Goal: Check status: Check status

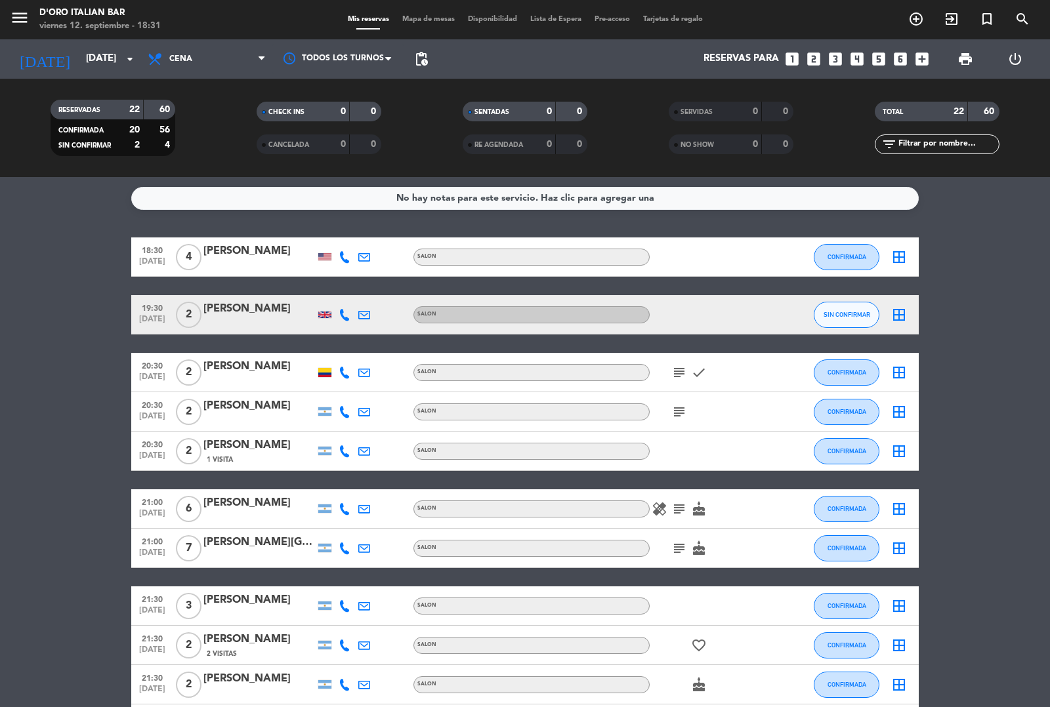
click at [340, 309] on icon at bounding box center [345, 315] width 12 height 12
click at [312, 323] on div at bounding box center [259, 323] width 112 height 10
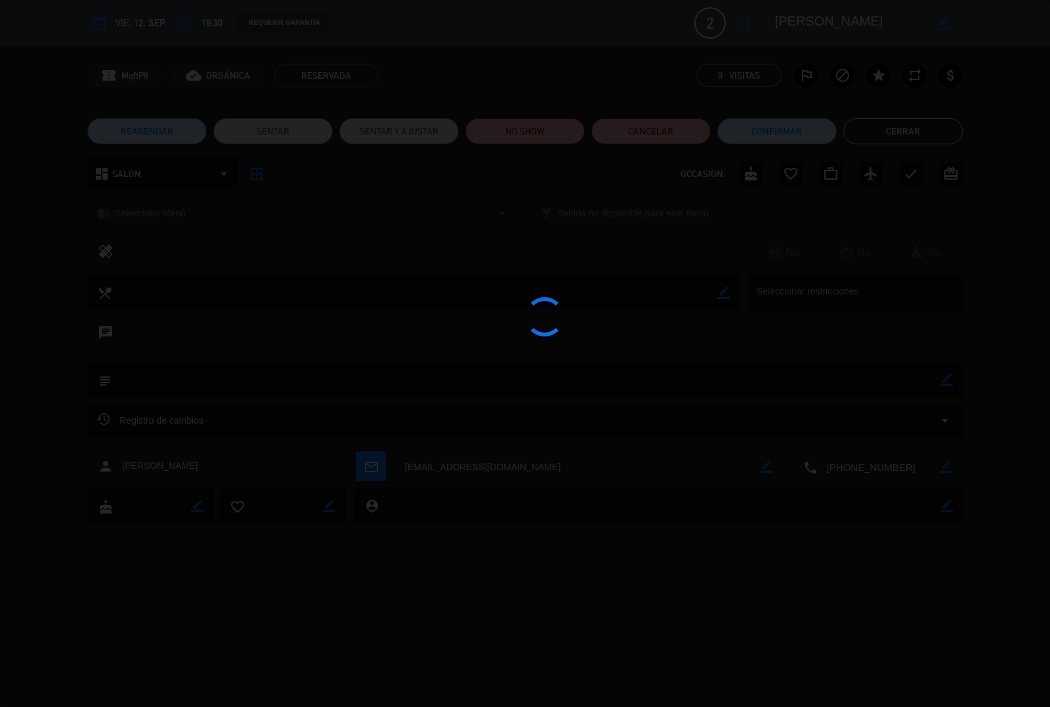
click at [323, 316] on div at bounding box center [525, 353] width 1050 height 707
click at [919, 129] on button "Cerrar" at bounding box center [902, 131] width 119 height 26
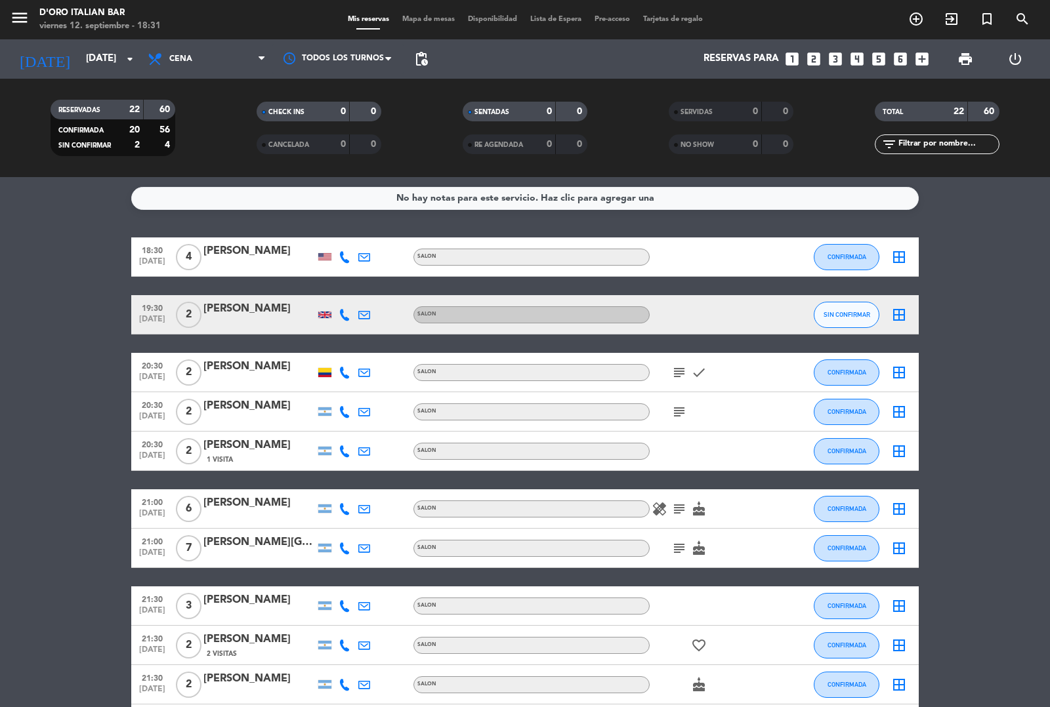
click at [339, 258] on icon at bounding box center [345, 257] width 12 height 12
click at [320, 253] on div at bounding box center [324, 256] width 13 height 7
click at [673, 371] on icon "subject" at bounding box center [679, 373] width 16 height 16
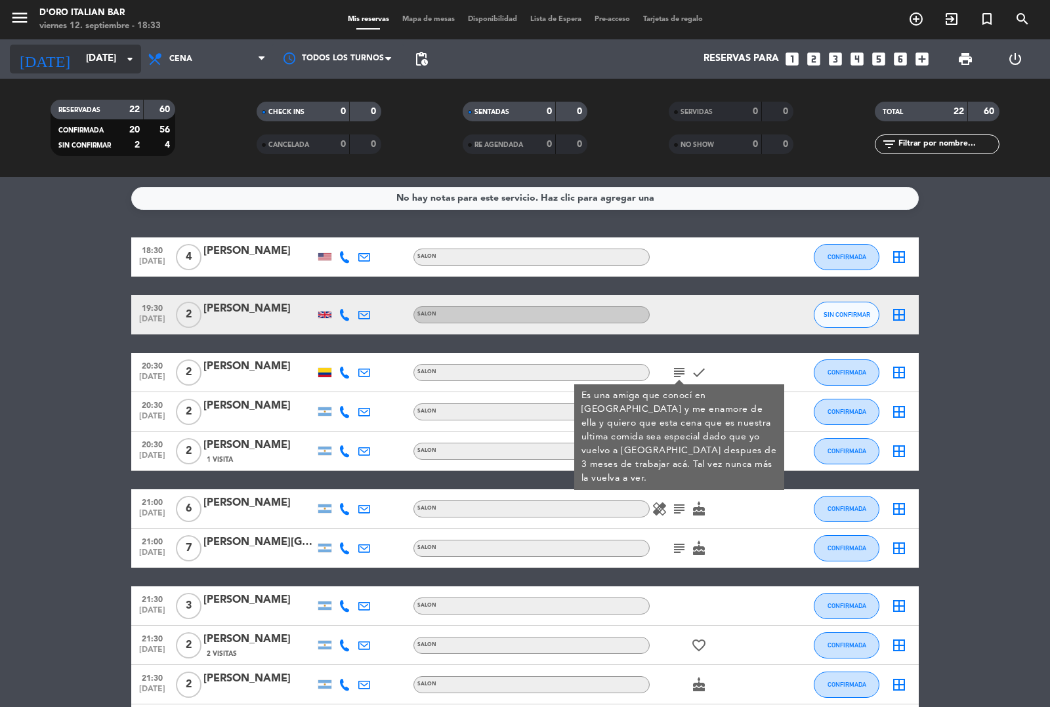
click at [115, 60] on input "[DATE]" at bounding box center [142, 59] width 127 height 25
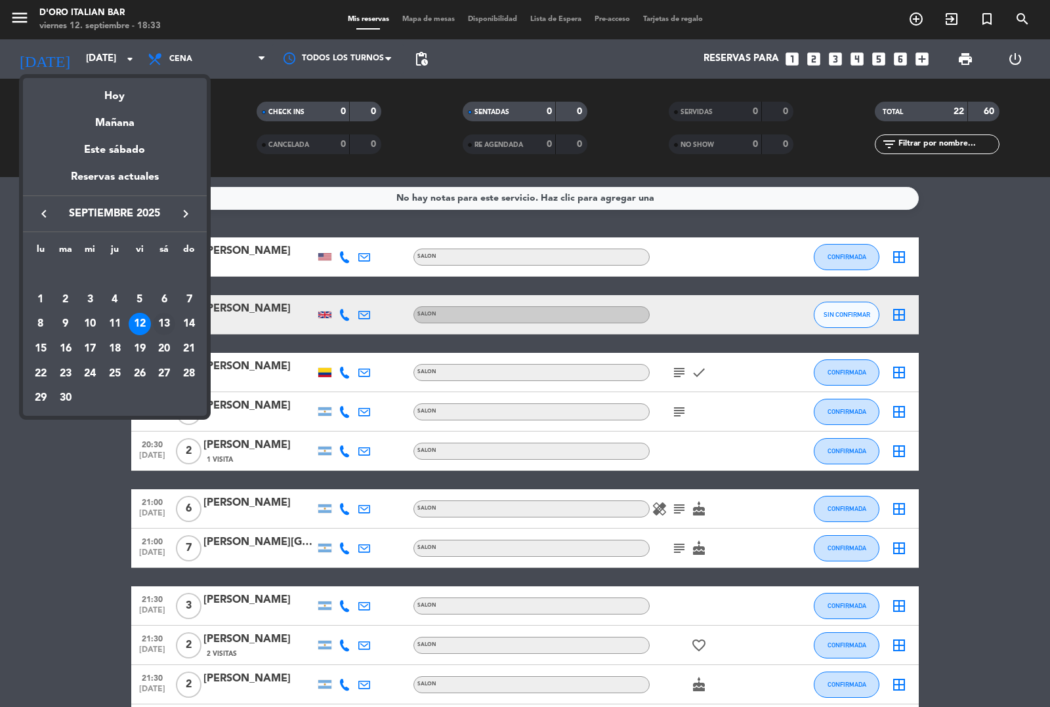
click at [167, 322] on div "13" at bounding box center [164, 324] width 22 height 22
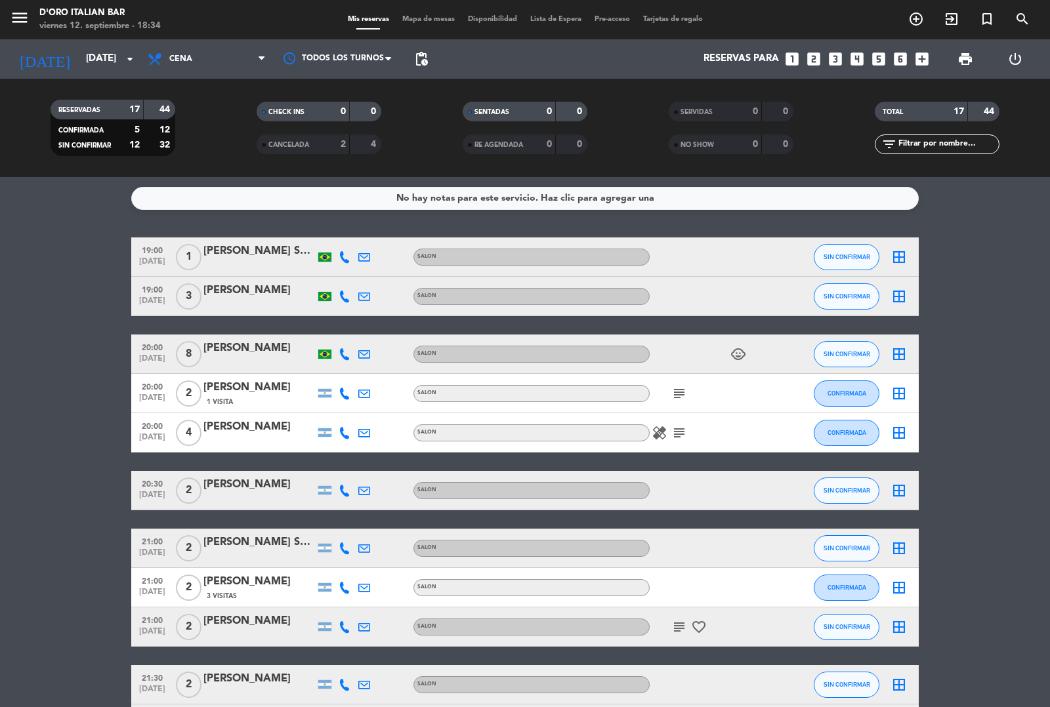
click at [679, 430] on icon "subject" at bounding box center [679, 433] width 16 height 16
click at [983, 461] on bookings-row "19:00 [DATE] 1 [PERSON_NAME] Santa [PERSON_NAME] SALON SIN CONFIRMAR border_all…" at bounding box center [525, 627] width 1050 height 779
click at [138, 51] on input "[DATE]" at bounding box center [142, 59] width 127 height 25
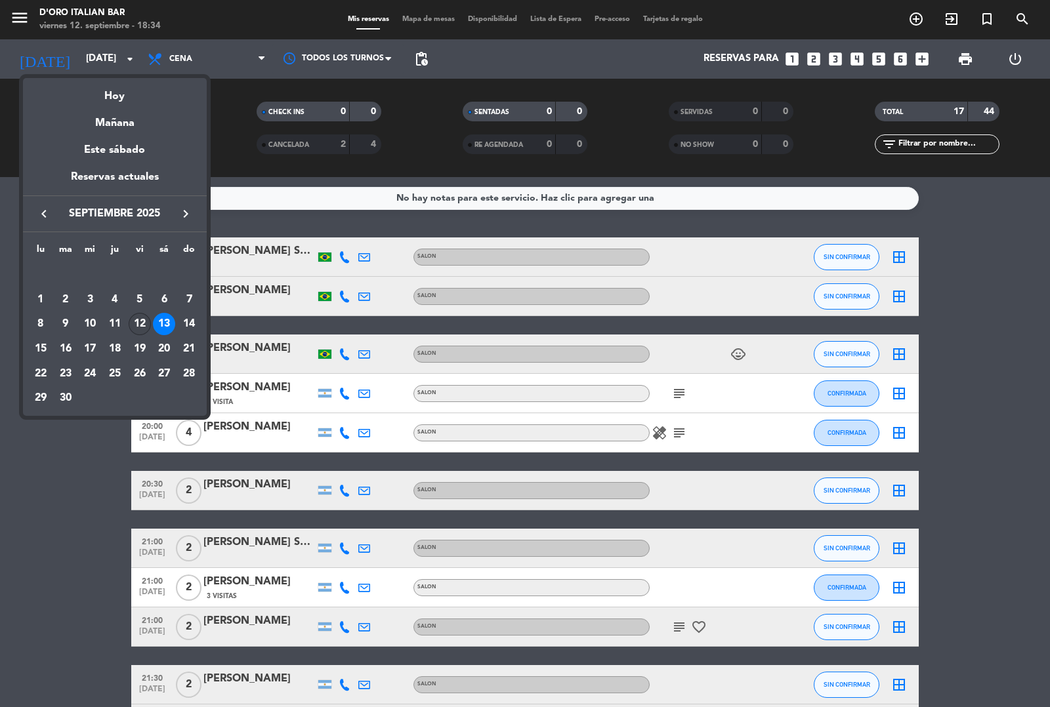
click at [140, 323] on div "12" at bounding box center [140, 324] width 22 height 22
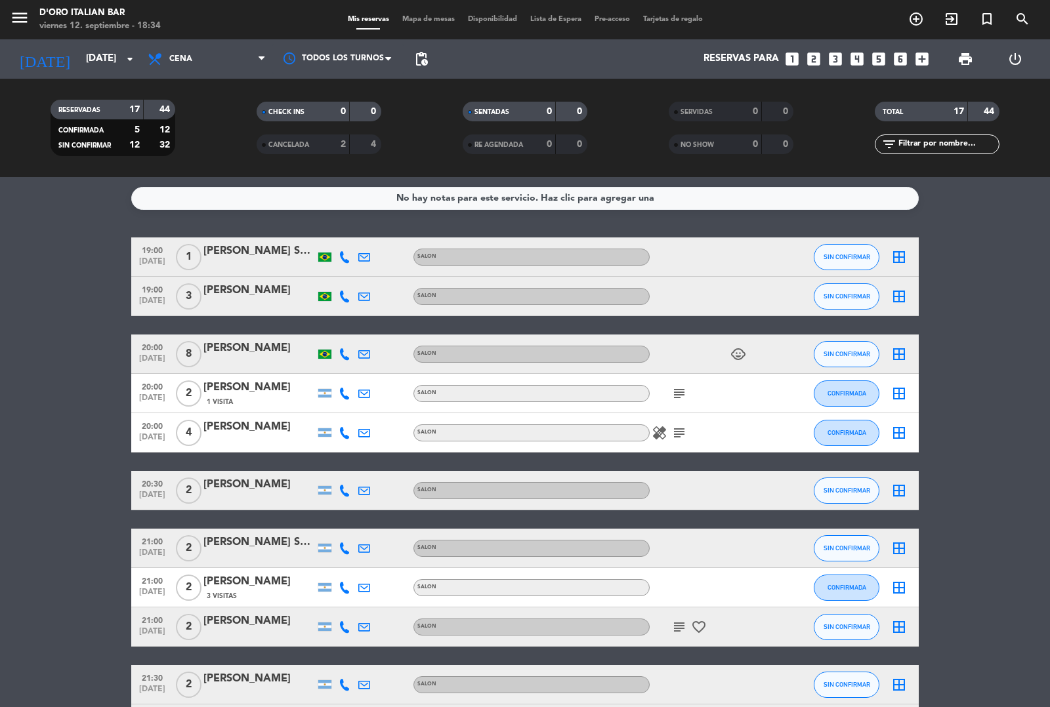
type input "[DATE]"
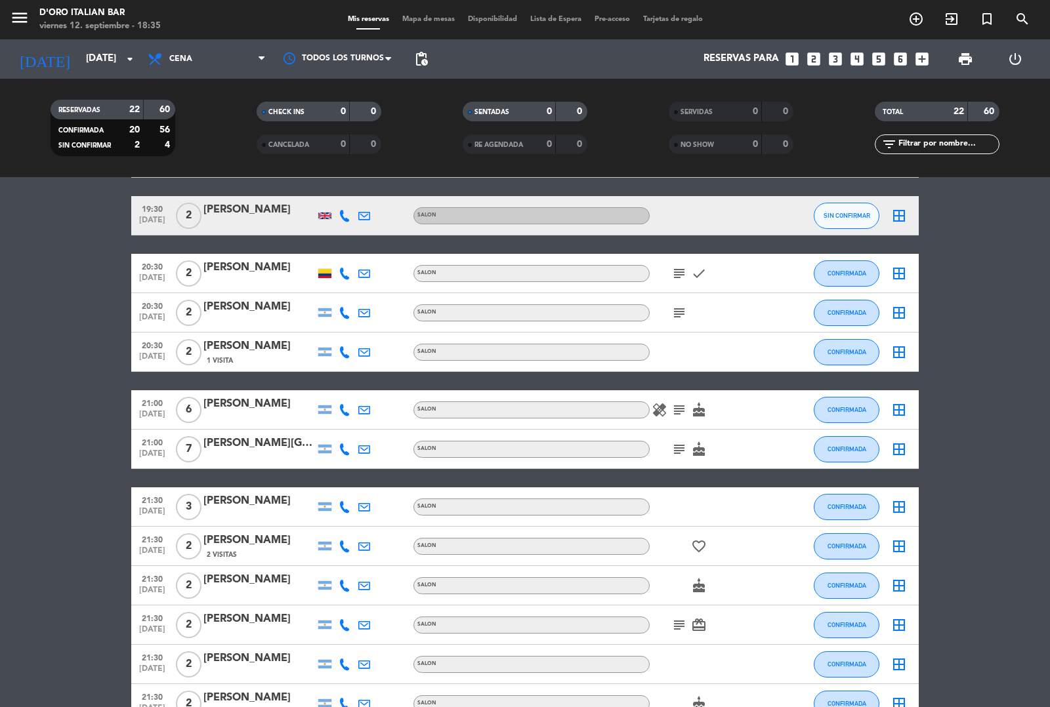
scroll to position [102, 0]
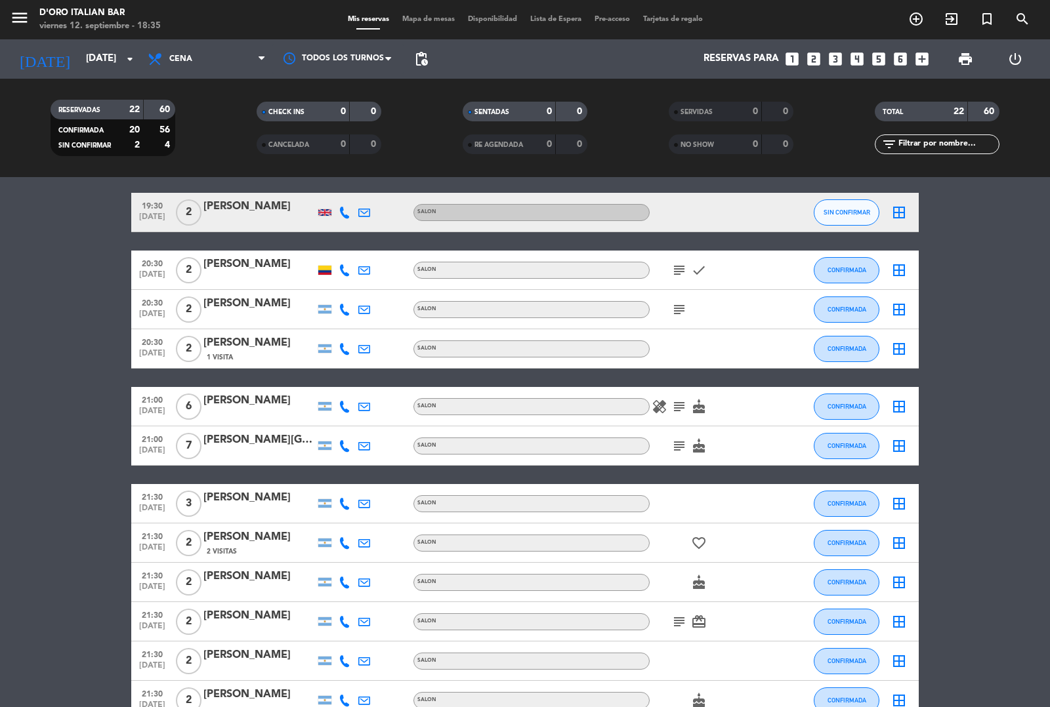
click at [679, 410] on icon "subject" at bounding box center [679, 407] width 16 height 16
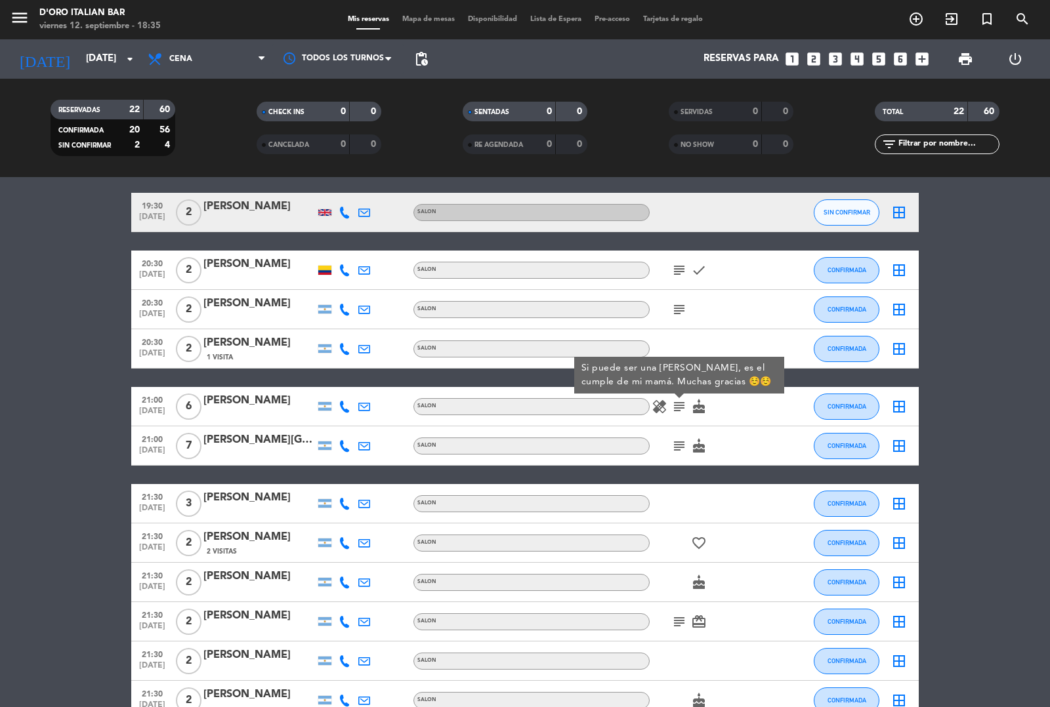
click at [679, 267] on icon "subject" at bounding box center [679, 270] width 16 height 16
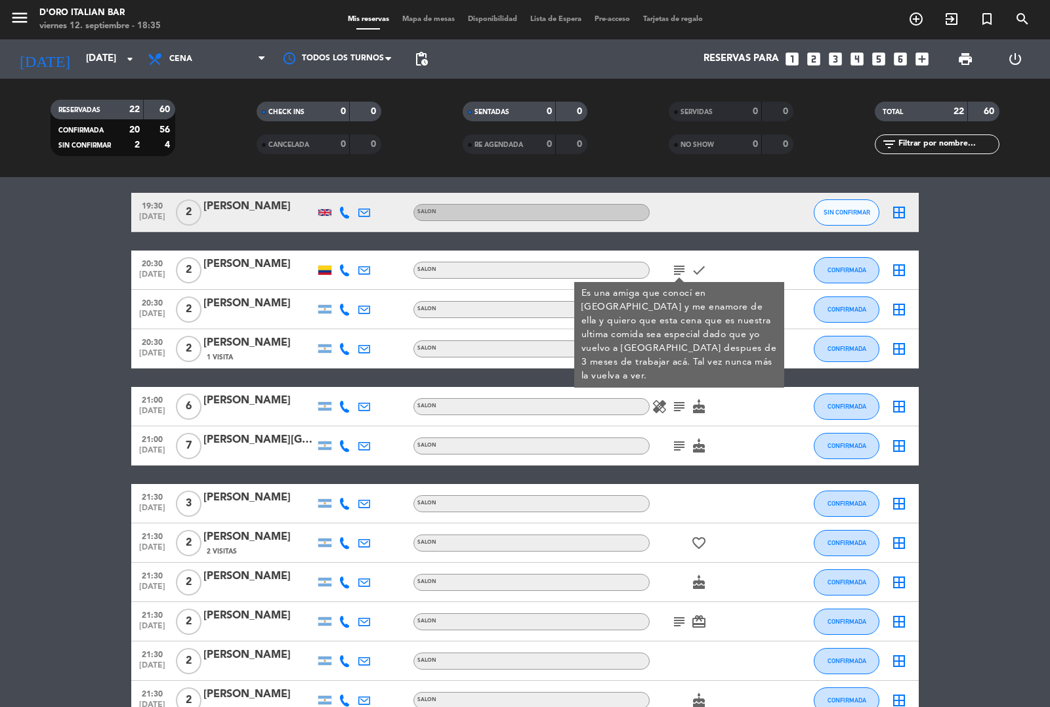
click at [1020, 404] on bookings-row "18:30 [DATE] 4 [PERSON_NAME] SALON CONFIRMADA border_all 19:30 [DATE] 2 [PERSON…" at bounding box center [525, 632] width 1050 height 995
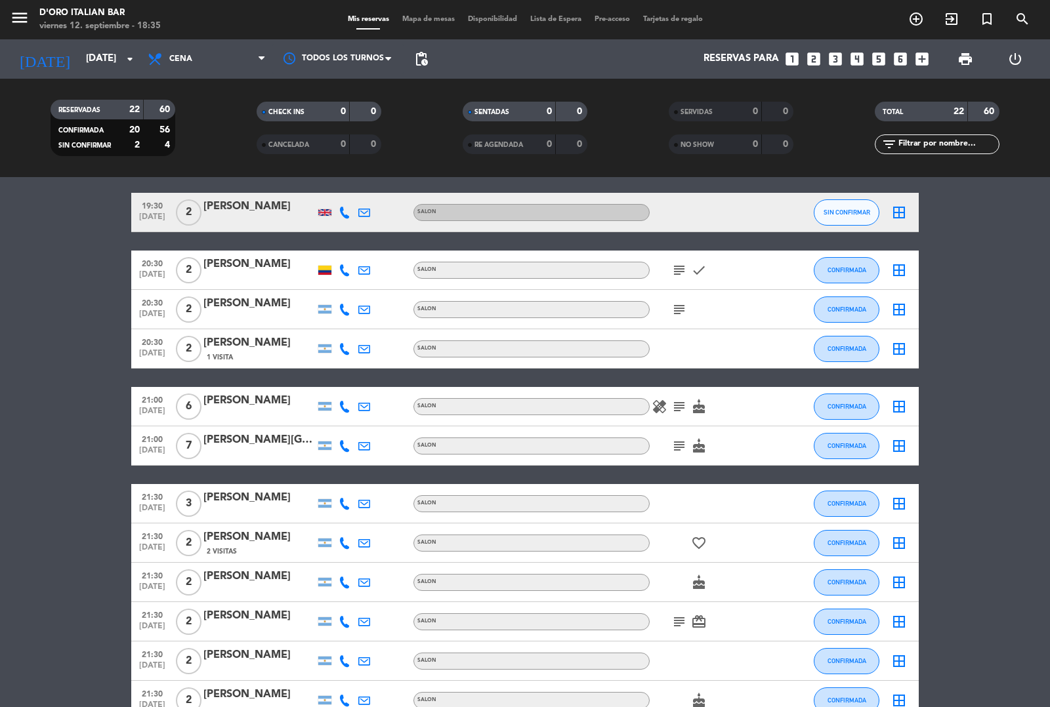
click at [680, 308] on icon "subject" at bounding box center [679, 310] width 16 height 16
click at [673, 401] on icon "subject" at bounding box center [679, 407] width 16 height 16
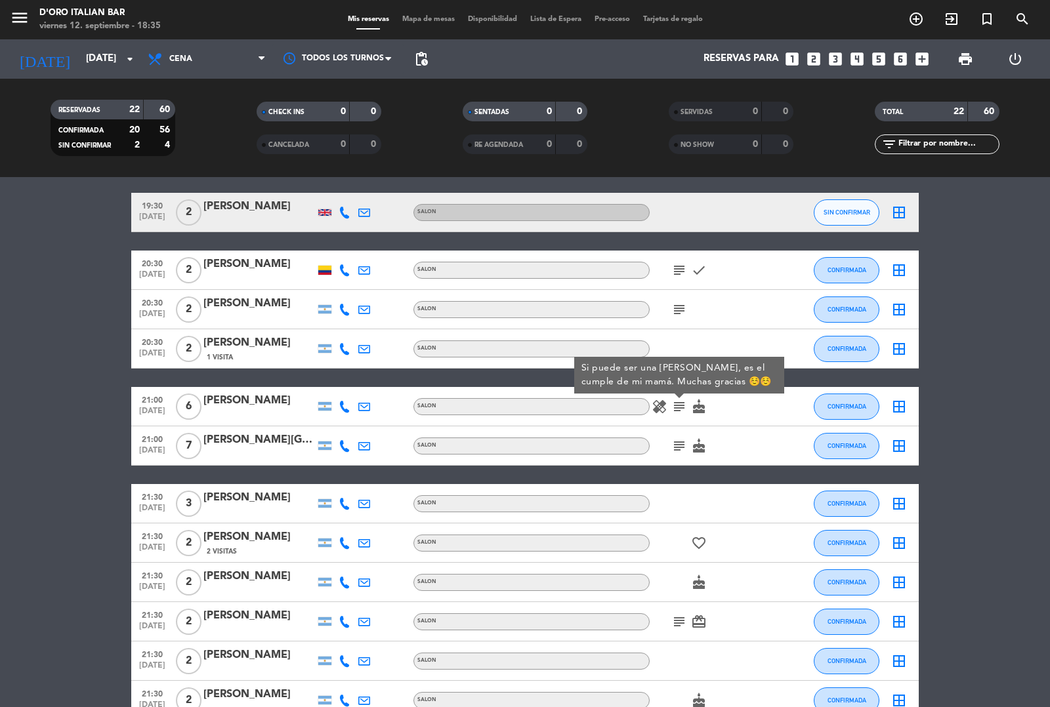
click at [683, 447] on icon "subject" at bounding box center [679, 446] width 16 height 16
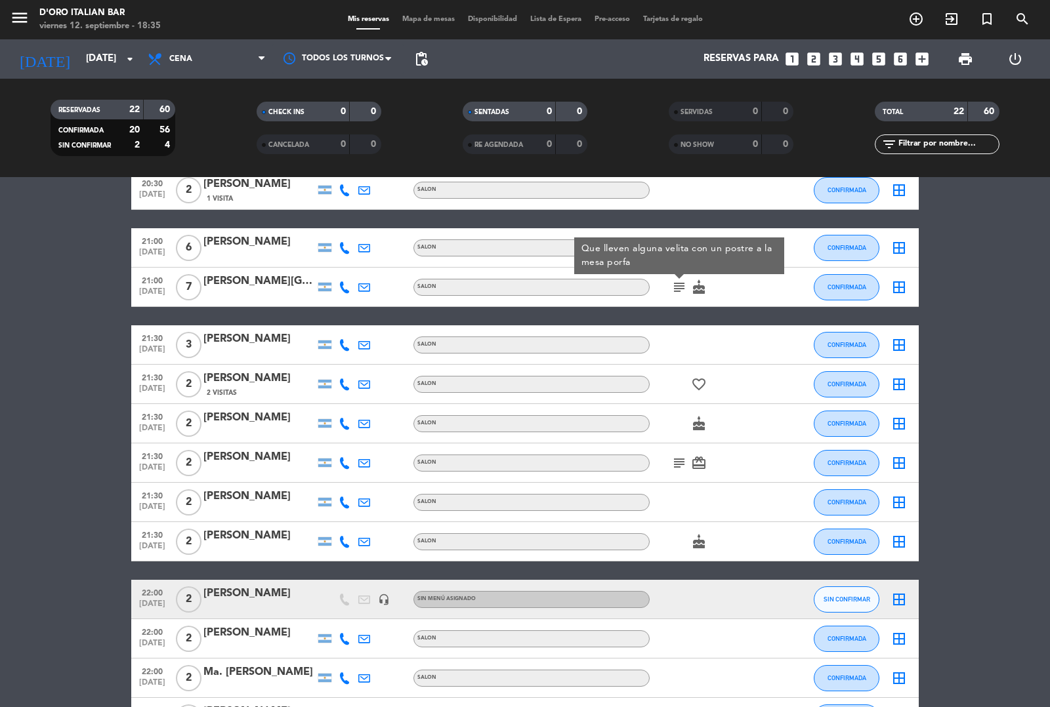
scroll to position [260, 0]
click at [680, 463] on icon "subject" at bounding box center [679, 464] width 16 height 16
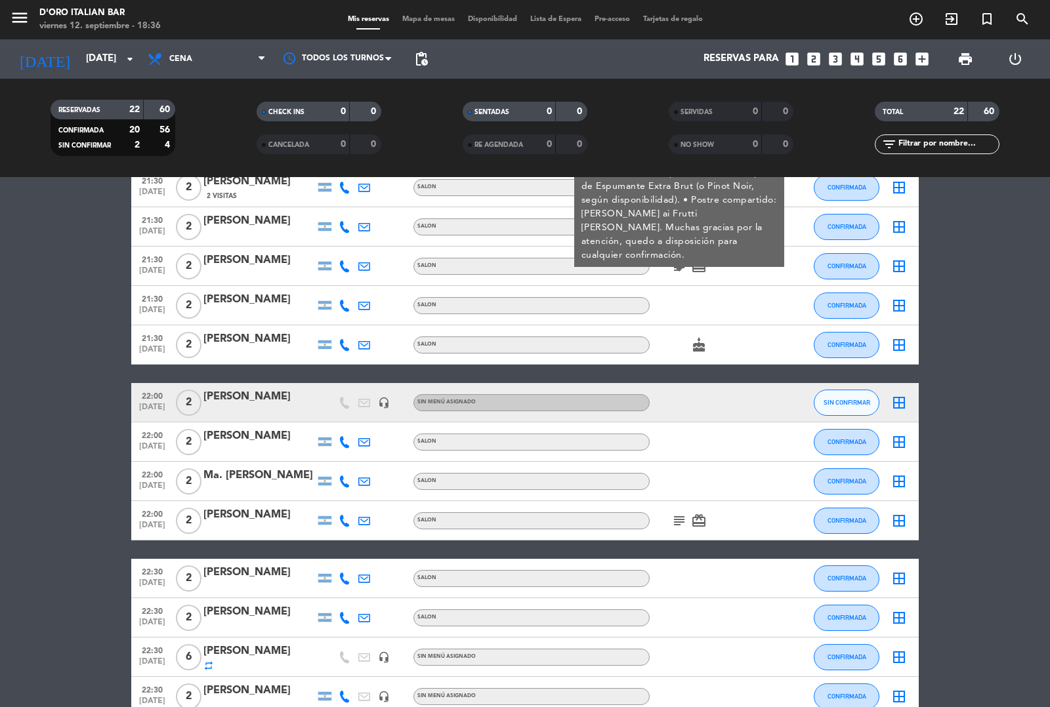
scroll to position [446, 0]
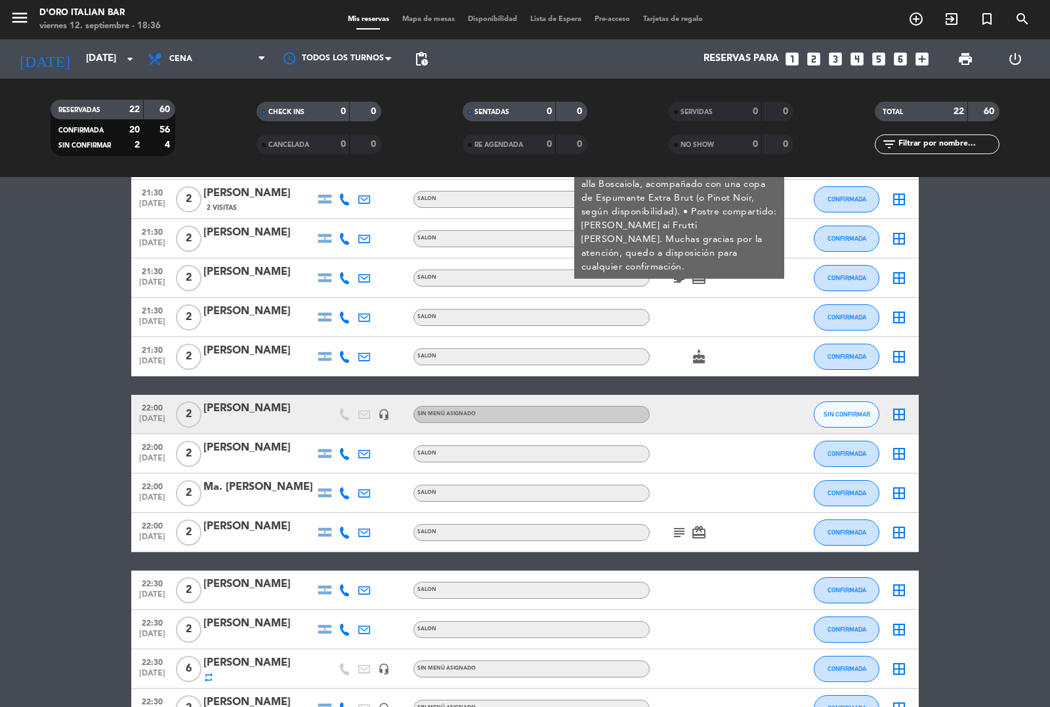
click at [34, 260] on bookings-row "18:30 [DATE] 4 [PERSON_NAME] SALON CONFIRMADA border_all 19:30 [DATE] 2 [PERSON…" at bounding box center [525, 288] width 1050 height 995
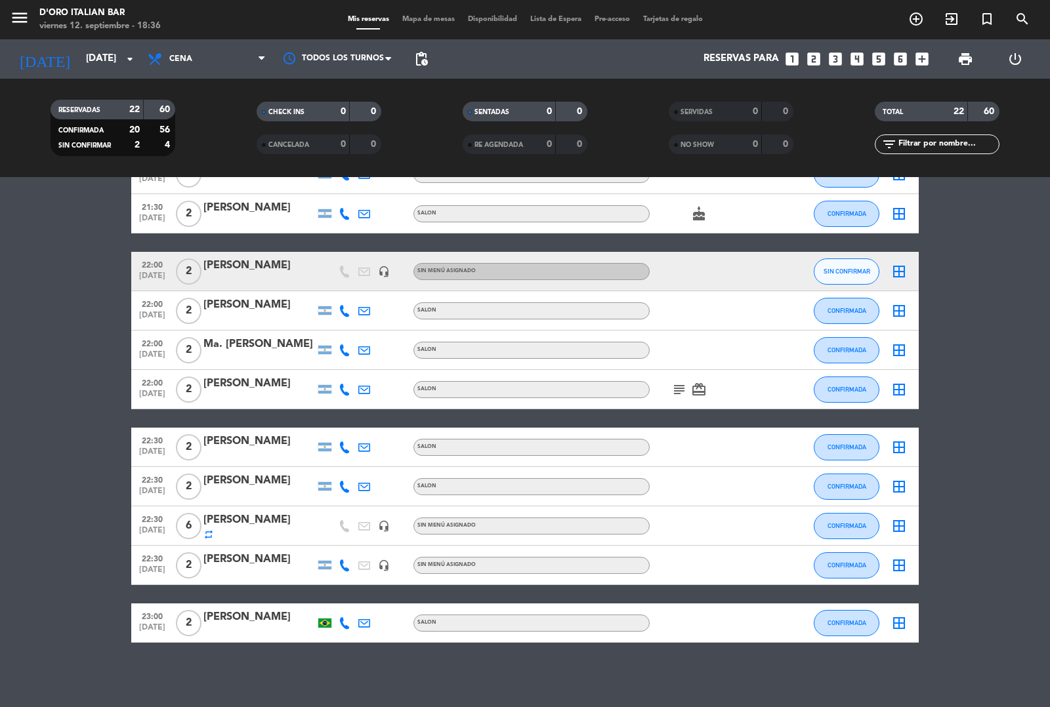
scroll to position [588, 0]
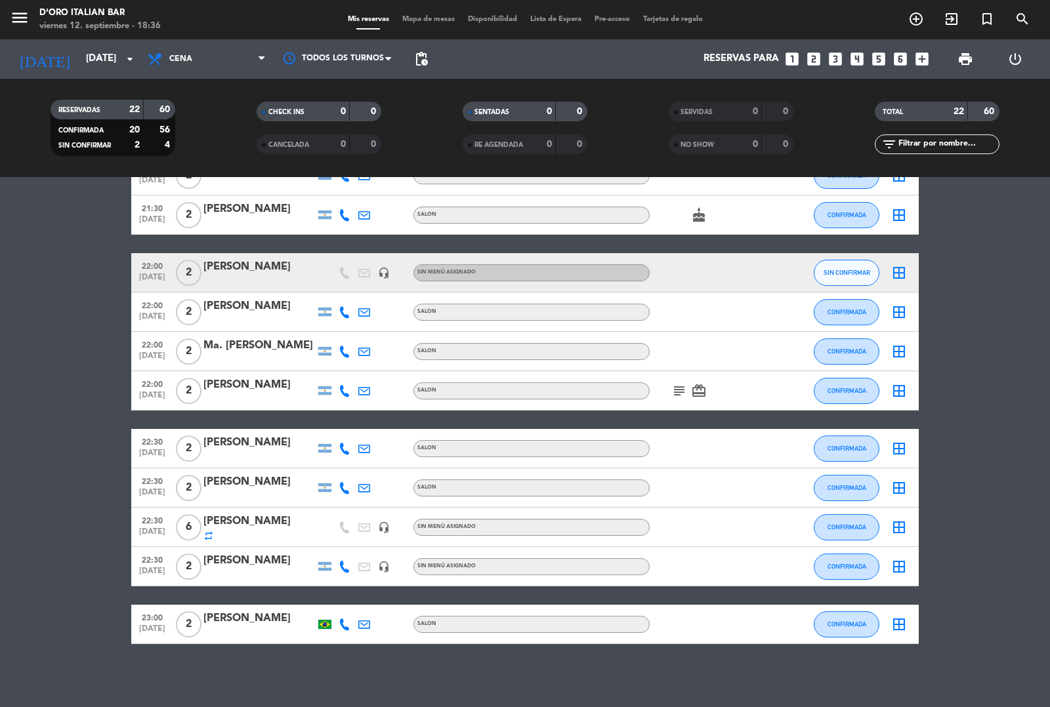
click at [208, 537] on icon "repeat" at bounding box center [208, 536] width 10 height 10
